Goal: Information Seeking & Learning: Learn about a topic

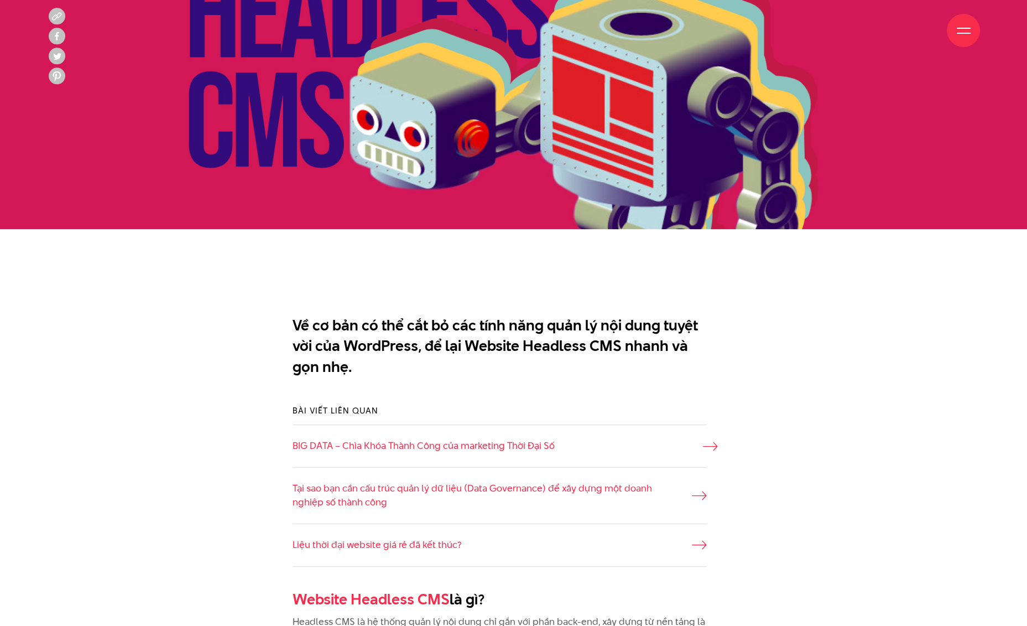
scroll to position [664, 0]
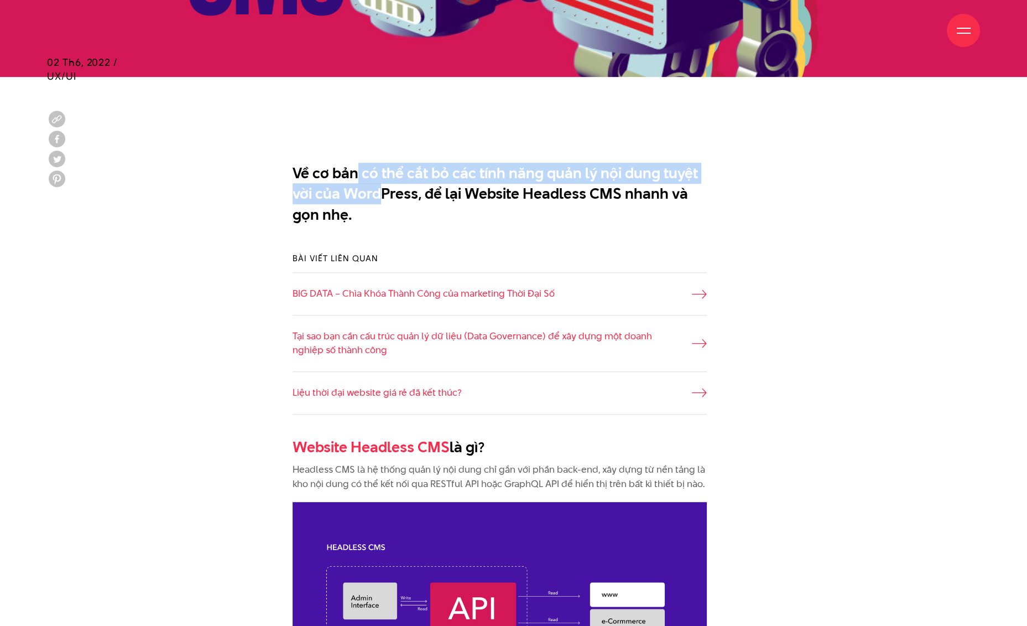
drag, startPoint x: 359, startPoint y: 174, endPoint x: 383, endPoint y: 186, distance: 26.7
click at [383, 186] on p "Về cơ bản có thể cắt bỏ các tính năng quản lý nội dung tuyệt vời của WordPress,…" at bounding box center [500, 194] width 414 height 63
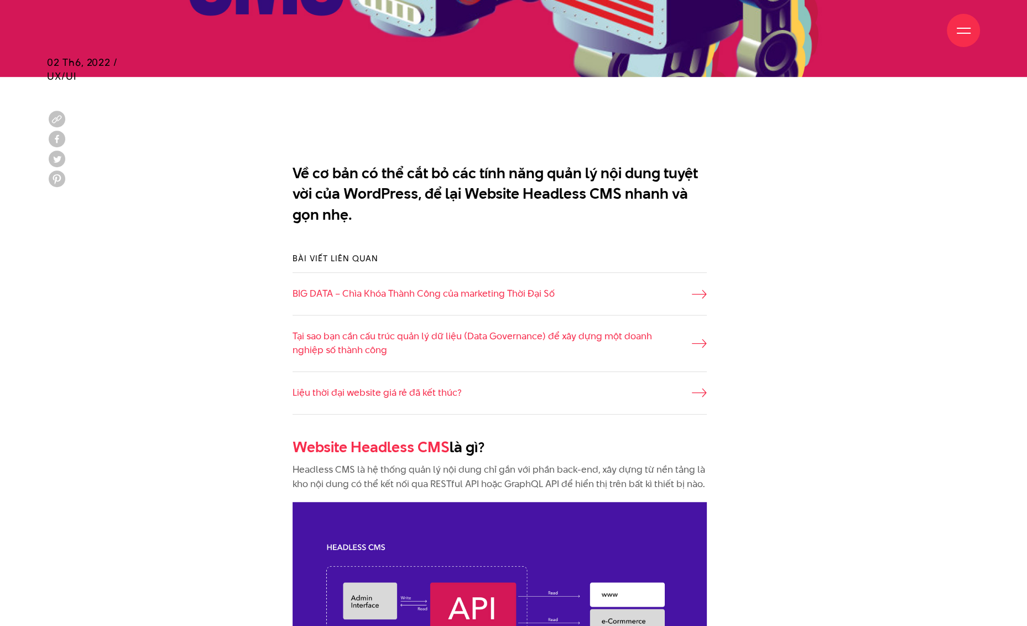
drag, startPoint x: 383, startPoint y: 186, endPoint x: 393, endPoint y: 216, distance: 31.1
click at [393, 216] on p "Về cơ bản có thể cắt bỏ các tính năng quản lý nội dung tuyệt vời của WordPress,…" at bounding box center [500, 194] width 414 height 63
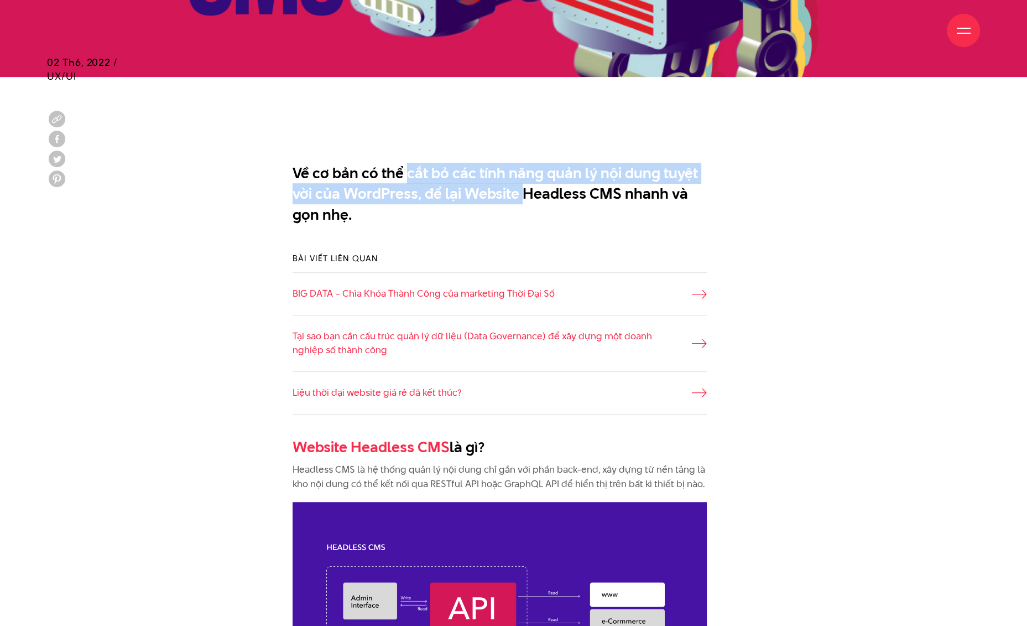
drag, startPoint x: 407, startPoint y: 178, endPoint x: 525, endPoint y: 202, distance: 120.9
click at [525, 202] on p "Về cơ bản có thể cắt bỏ các tính năng quản lý nội dung tuyệt vời của WordPress,…" at bounding box center [500, 194] width 414 height 63
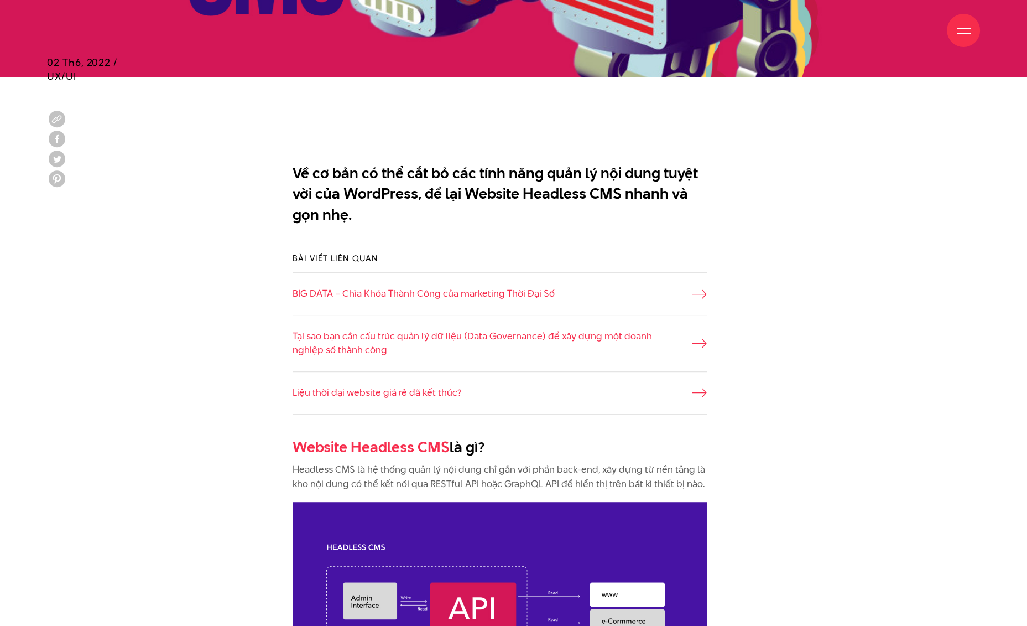
drag, startPoint x: 525, startPoint y: 202, endPoint x: 535, endPoint y: 226, distance: 26.5
click at [535, 226] on div "Về cơ bản có thể cắt bỏ các tính năng quản lý nội dung tuyệt vời của WordPress,…" at bounding box center [513, 196] width 481 height 79
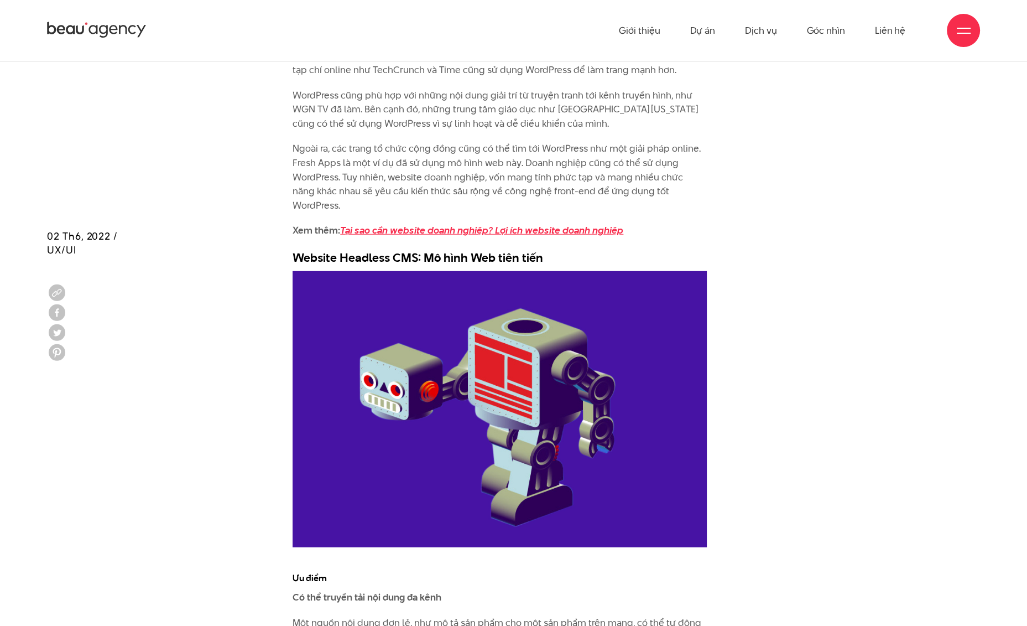
scroll to position [3651, 0]
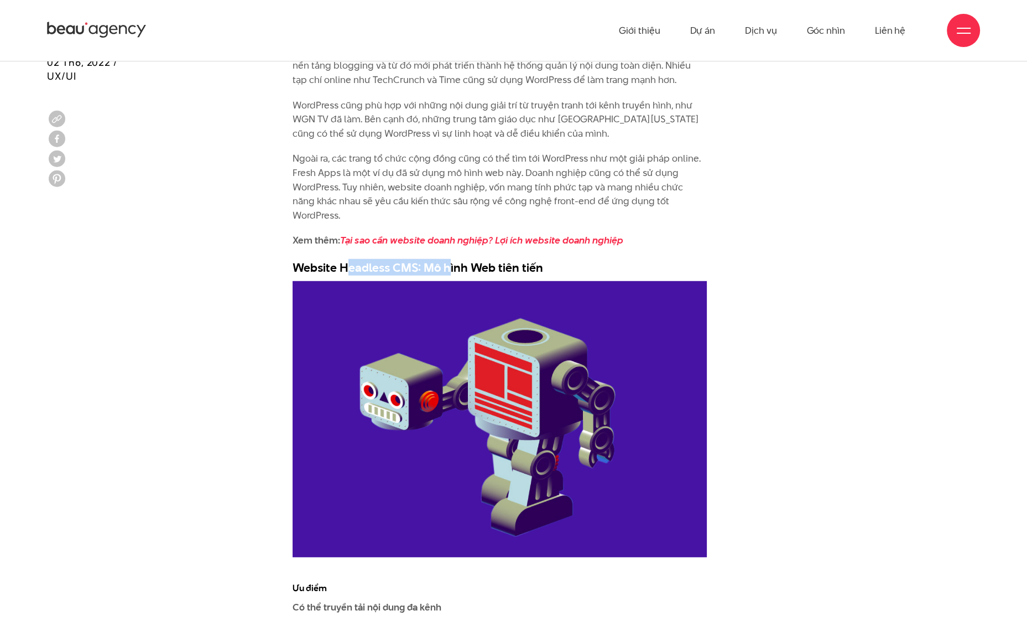
drag, startPoint x: 351, startPoint y: 238, endPoint x: 453, endPoint y: 242, distance: 102.4
click at [453, 259] on h3 "Website Headless CMS: Mô hình Web tiên tiến" at bounding box center [500, 267] width 414 height 17
drag, startPoint x: 453, startPoint y: 242, endPoint x: 505, endPoint y: 236, distance: 51.8
click at [505, 259] on h3 "Website Headless CMS: Mô hình Web tiên tiến" at bounding box center [500, 267] width 414 height 17
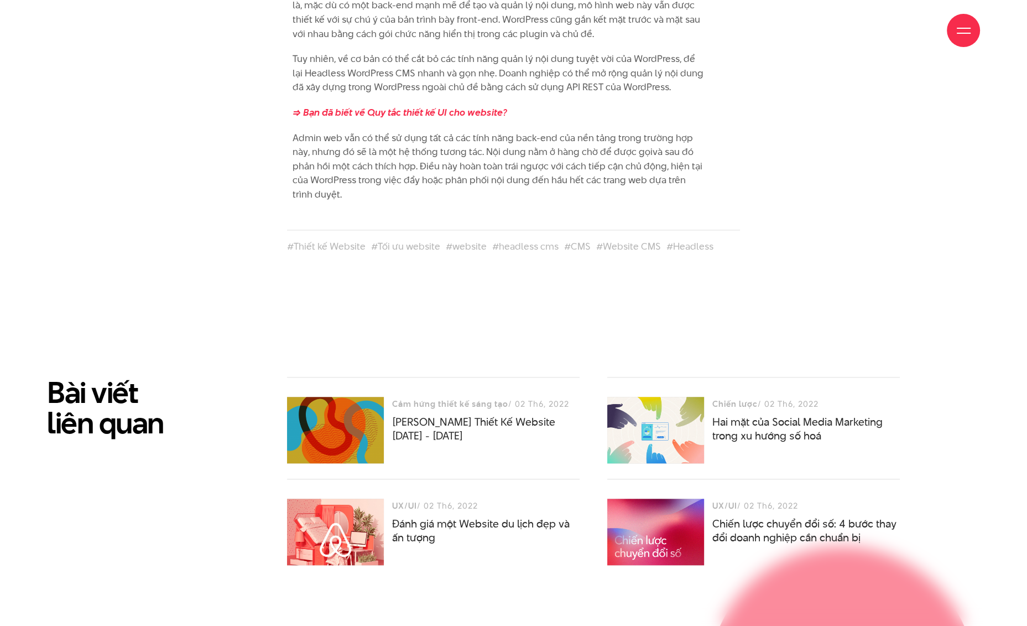
scroll to position [6528, 0]
